Goal: Check status: Check status

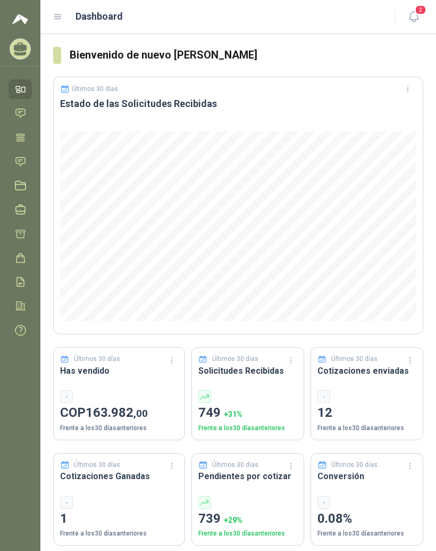
click at [56, 14] on icon at bounding box center [58, 17] width 10 height 10
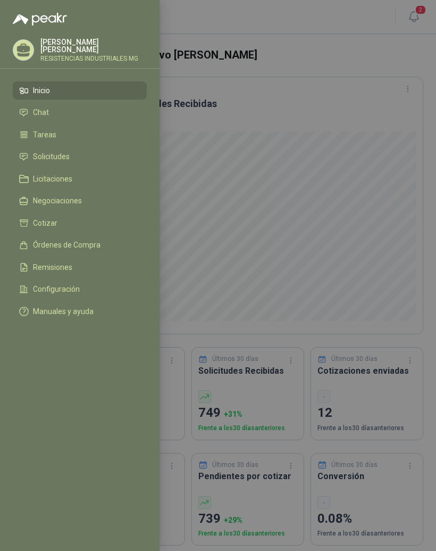
click at [56, 158] on span "Solicitudes" at bounding box center [51, 156] width 37 height 9
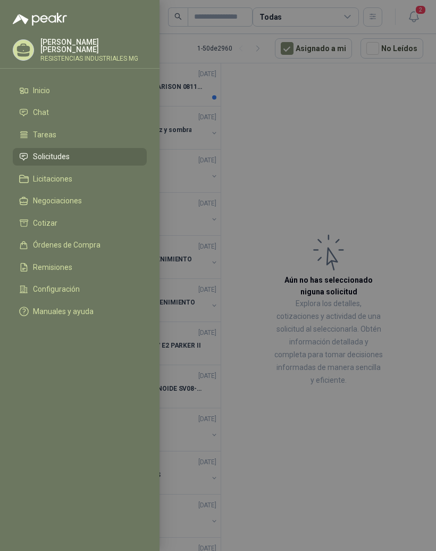
click at [321, 172] on div at bounding box center [218, 275] width 436 height 551
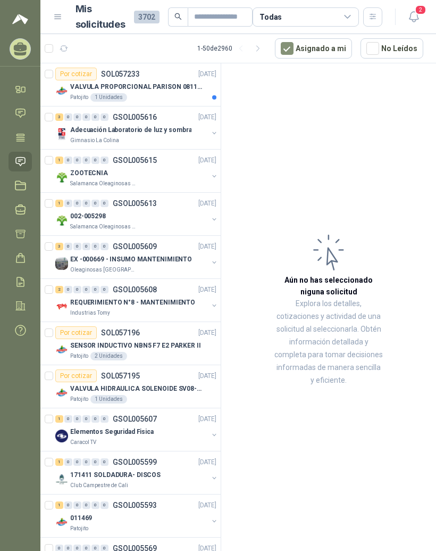
click at [135, 130] on p "Adecuación Laboratorio de luz y sombra" at bounding box center [130, 130] width 121 height 10
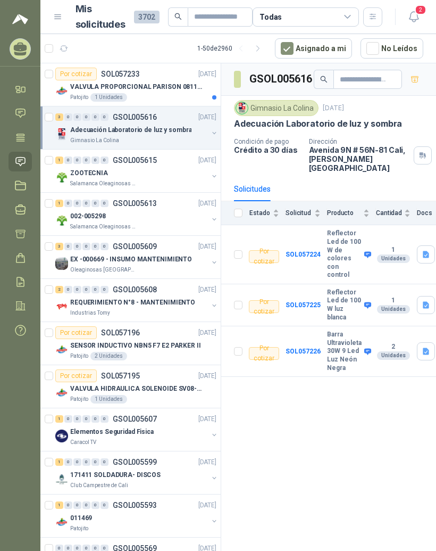
click at [65, 119] on div "0" at bounding box center [68, 116] width 8 height 7
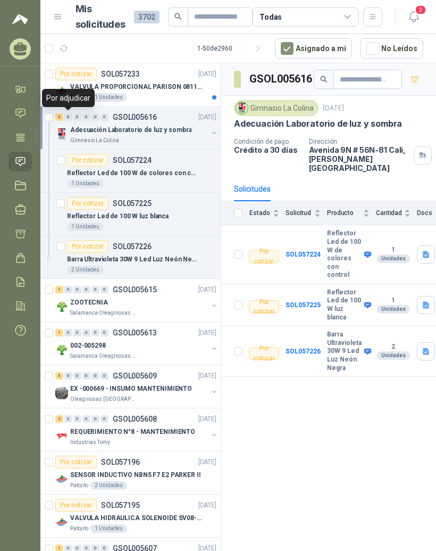
click at [62, 117] on div "3" at bounding box center [59, 116] width 8 height 7
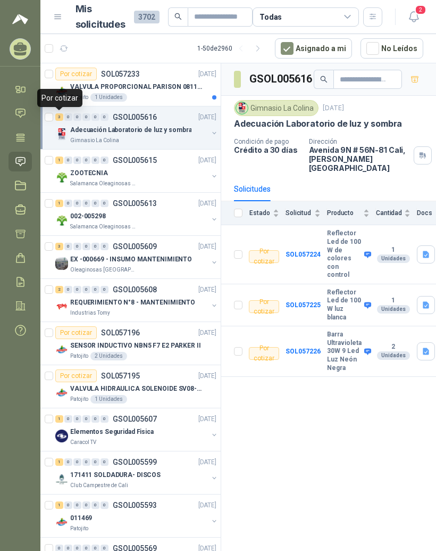
click at [126, 117] on p "GSOL005616" at bounding box center [135, 116] width 44 height 7
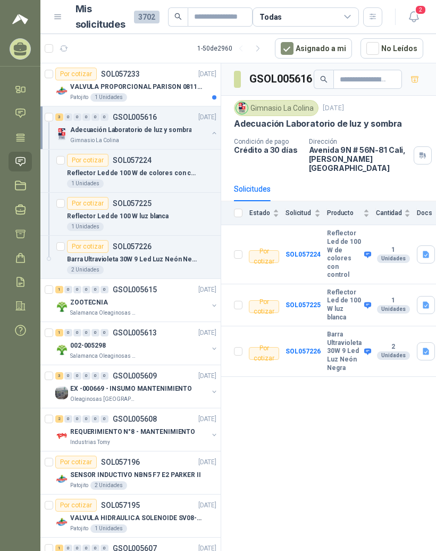
click at [119, 77] on p "SOL057233" at bounding box center [120, 73] width 39 height 7
